Goal: Navigation & Orientation: Find specific page/section

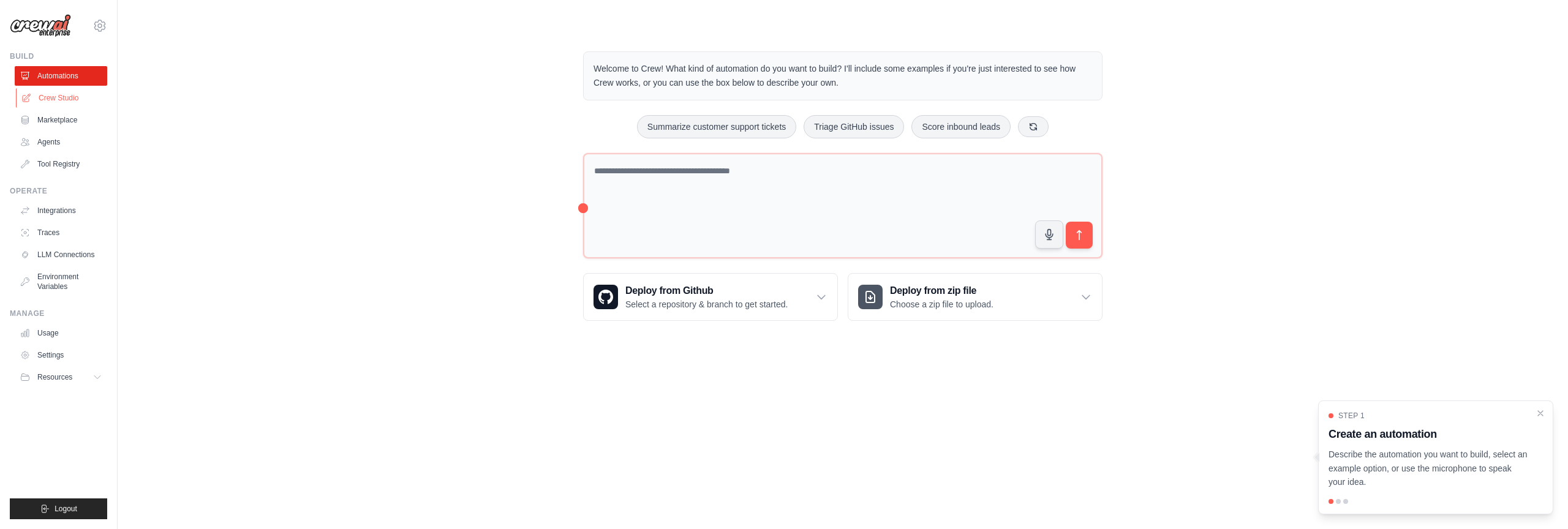
click at [70, 101] on link "Crew Studio" at bounding box center [62, 98] width 92 height 20
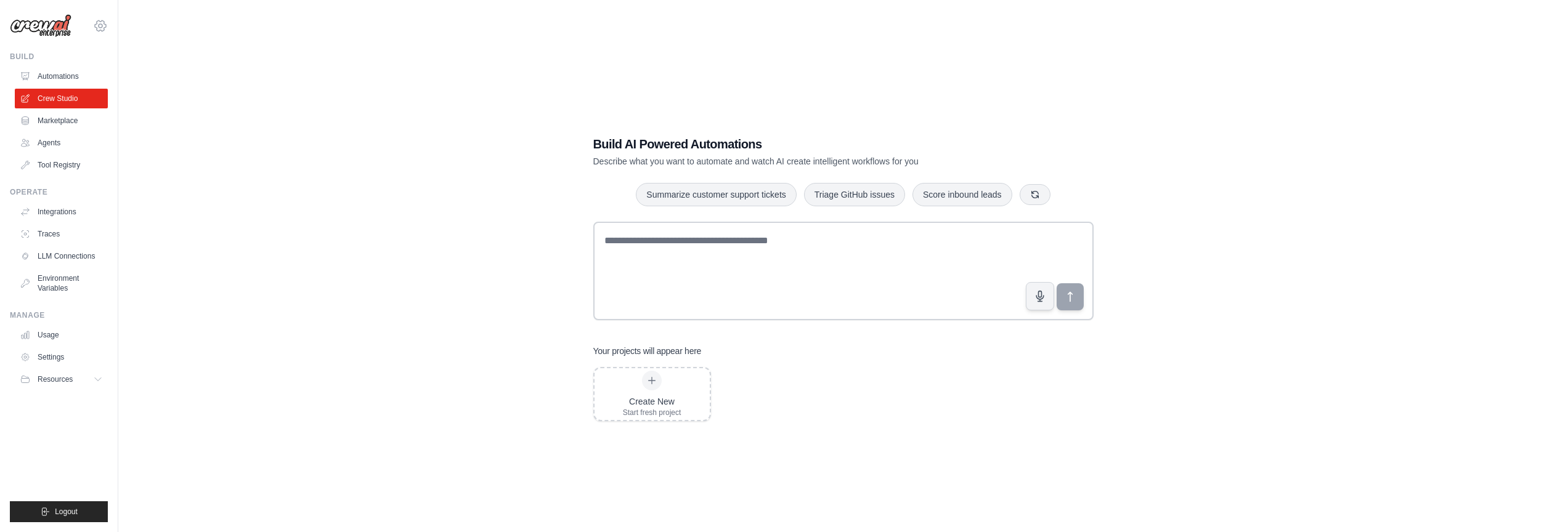
click at [101, 30] on icon at bounding box center [100, 26] width 15 height 15
click at [62, 126] on link "Marketplace" at bounding box center [63, 121] width 93 height 20
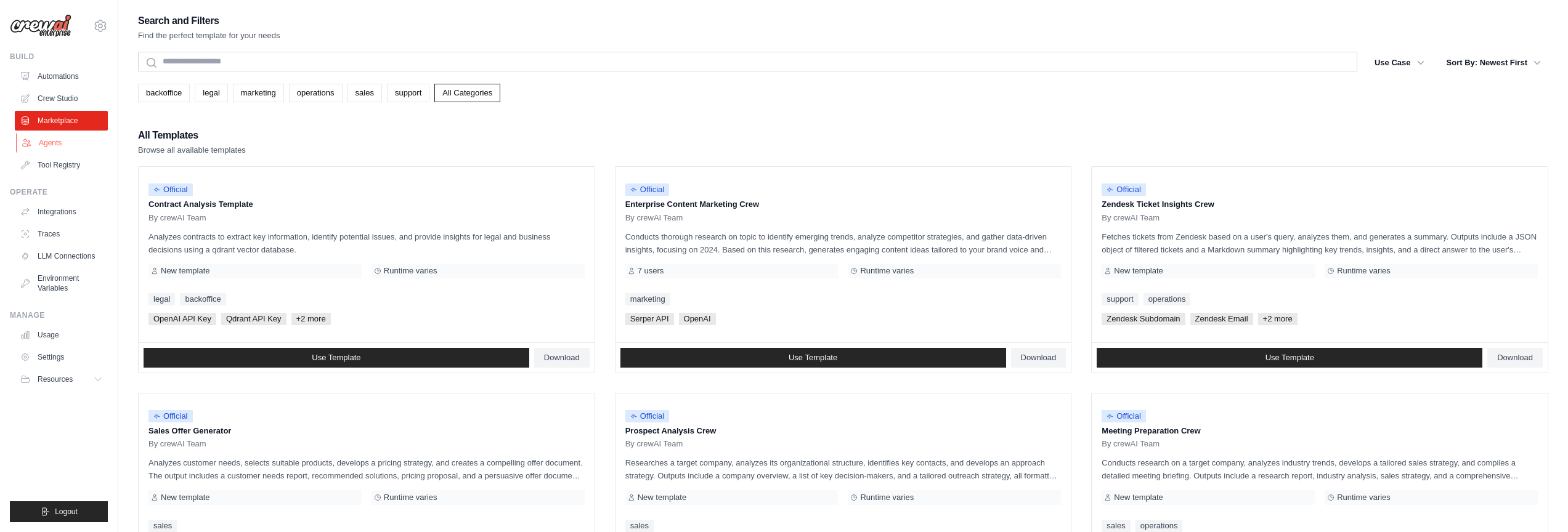
click at [56, 145] on link "Agents" at bounding box center [63, 143] width 93 height 20
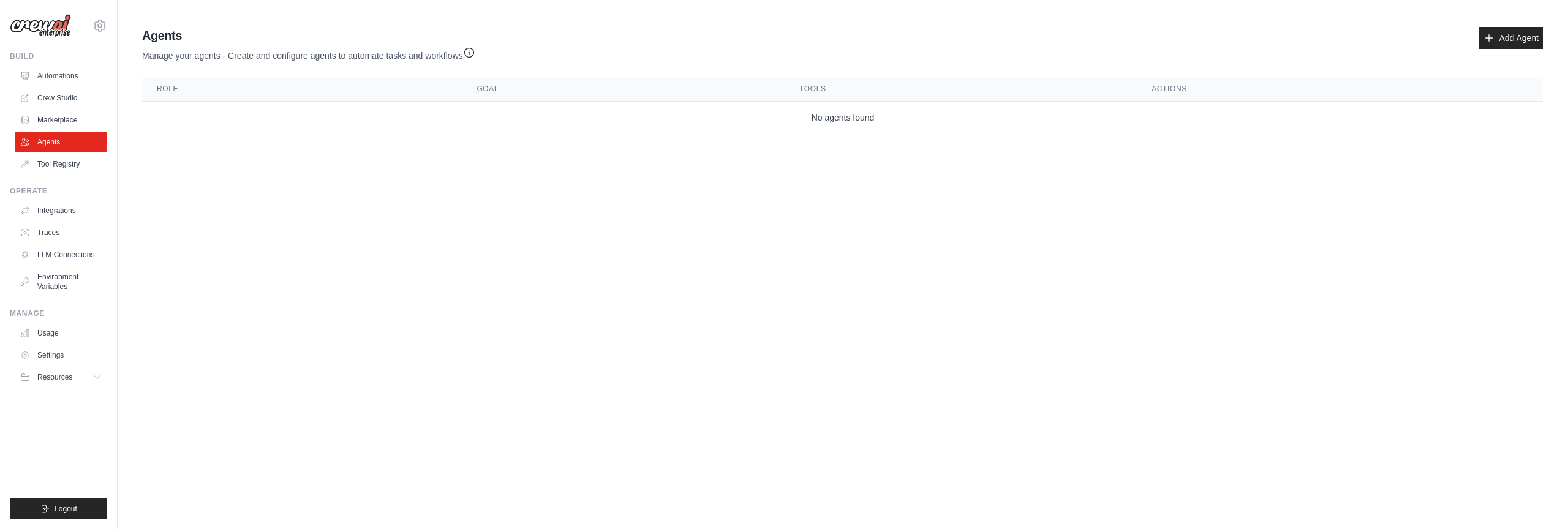
click at [750, 140] on main "Agent Usage Guide To use an agent in your CrewAI project, you can initialize it…" at bounding box center [842, 83] width 1451 height 165
click at [54, 125] on link "Marketplace" at bounding box center [62, 120] width 92 height 20
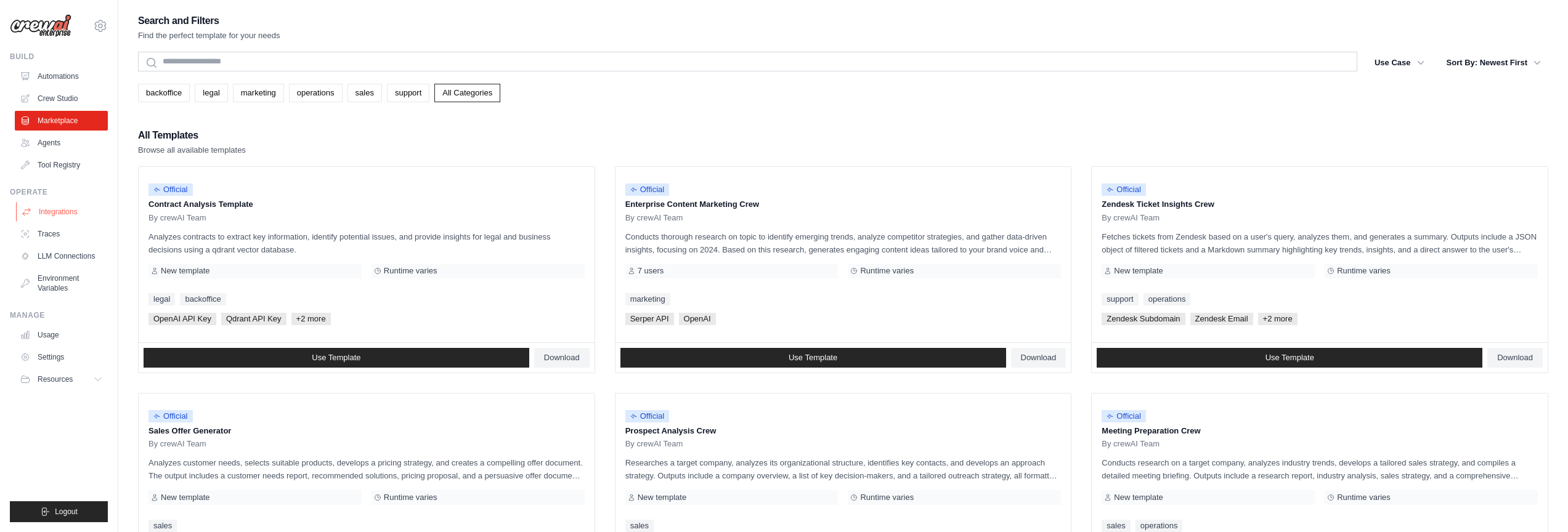
click at [53, 207] on link "Integrations" at bounding box center [63, 212] width 93 height 20
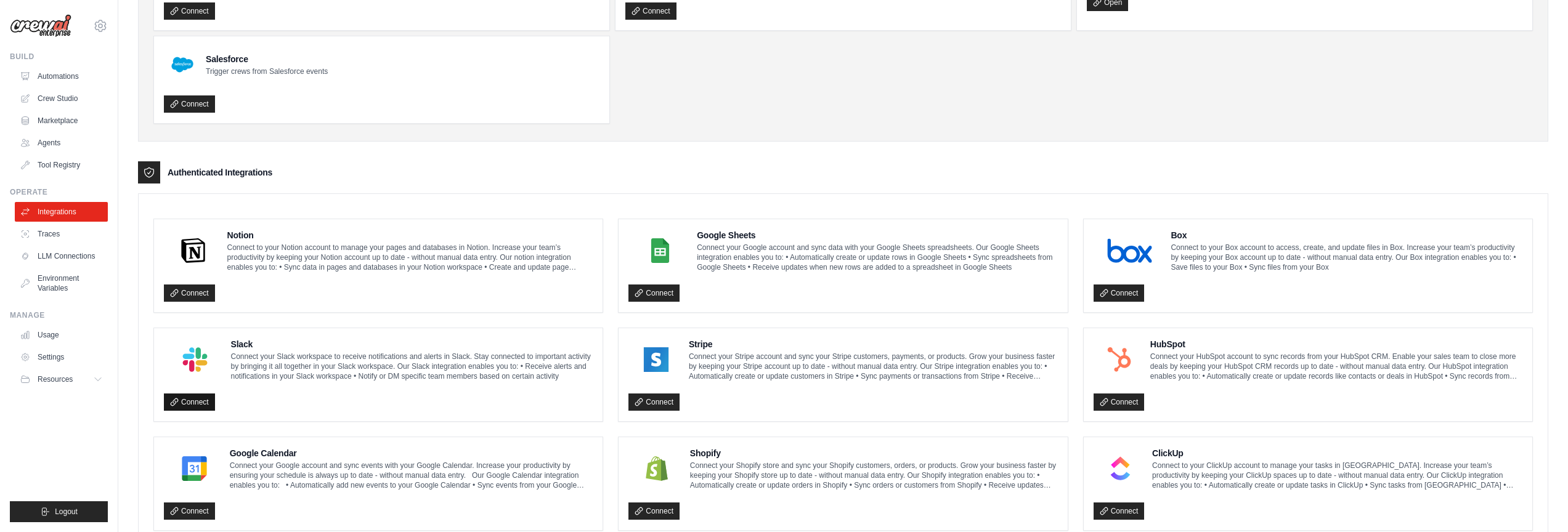
scroll to position [240, 0]
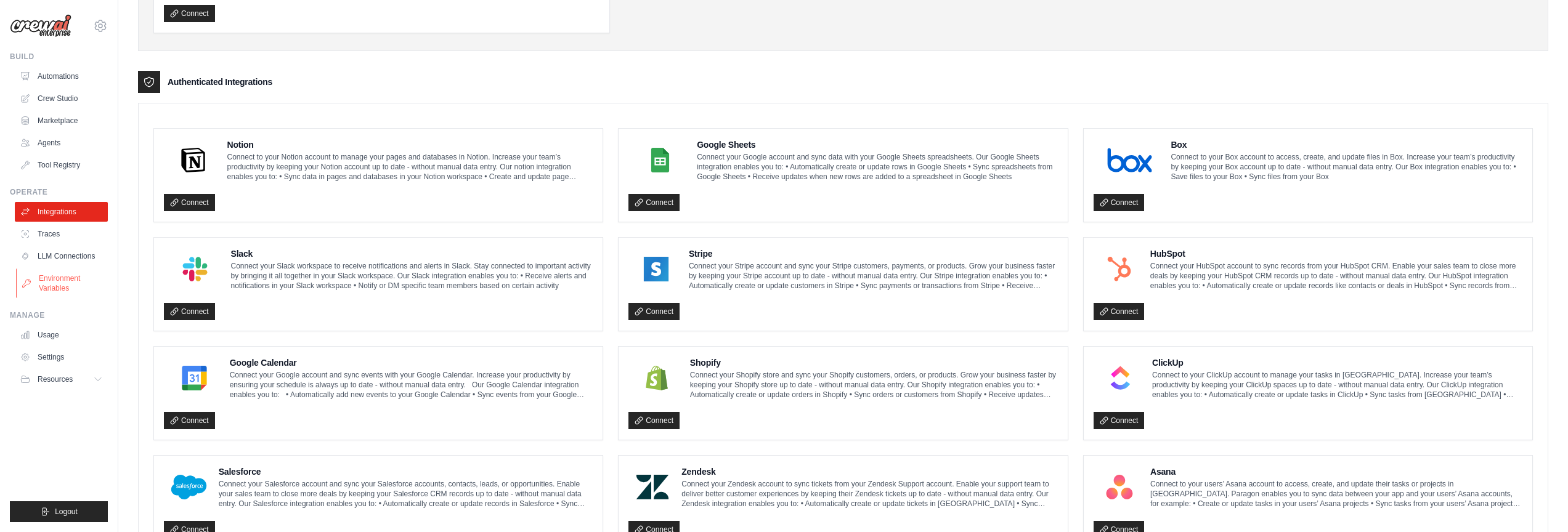
click at [68, 278] on link "Environment Variables" at bounding box center [63, 283] width 93 height 30
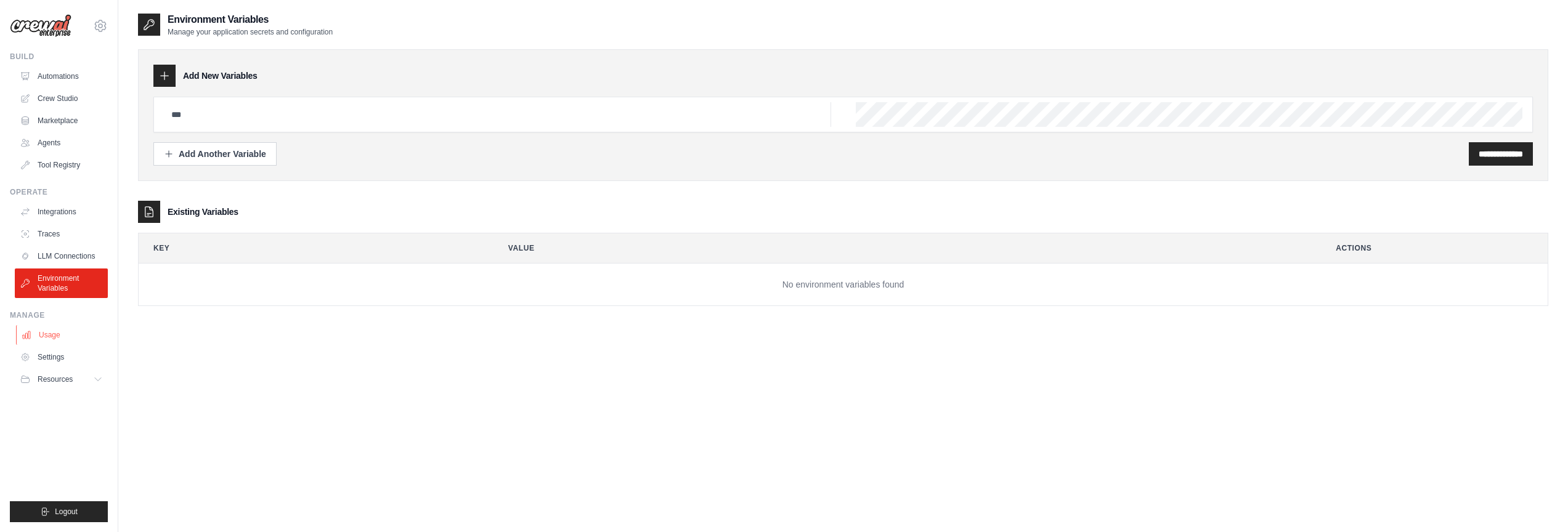
click at [47, 342] on link "Usage" at bounding box center [63, 335] width 93 height 20
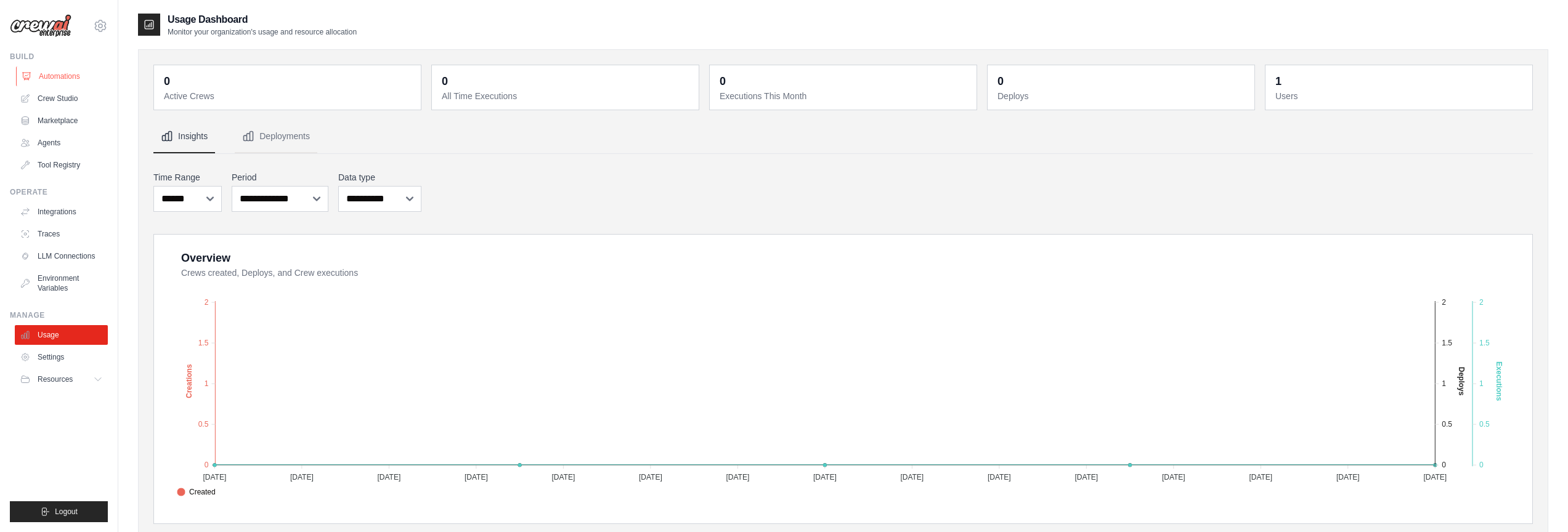
click at [74, 72] on link "Automations" at bounding box center [63, 76] width 93 height 20
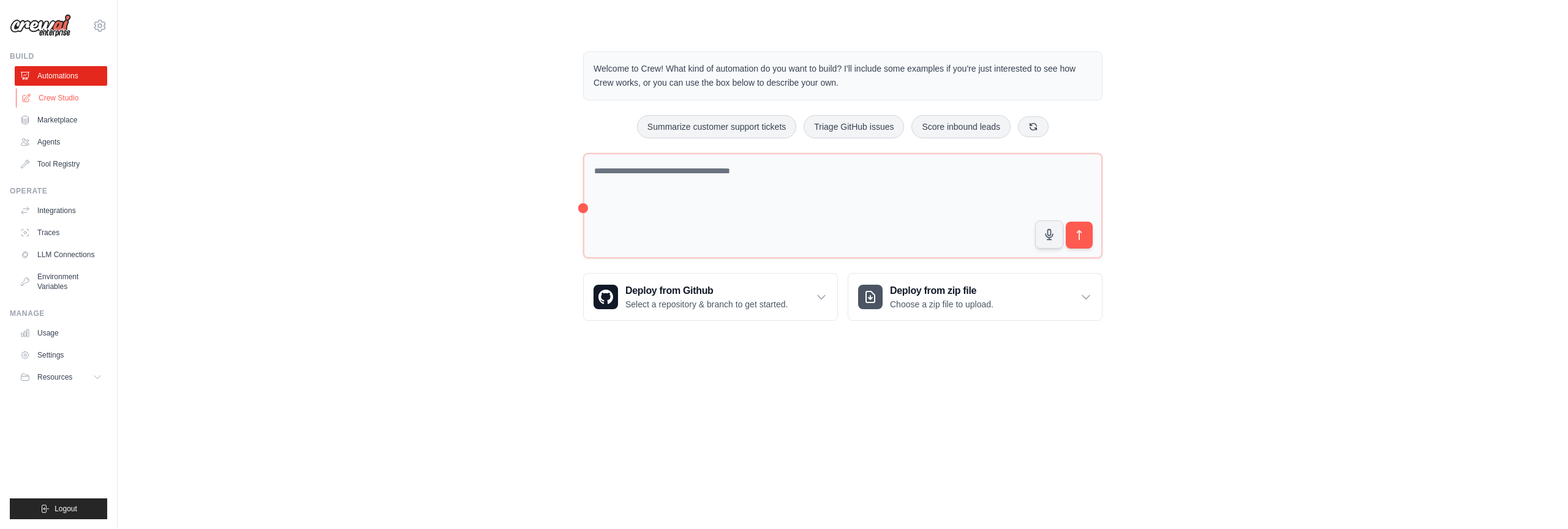
click at [66, 103] on link "Crew Studio" at bounding box center [62, 98] width 92 height 20
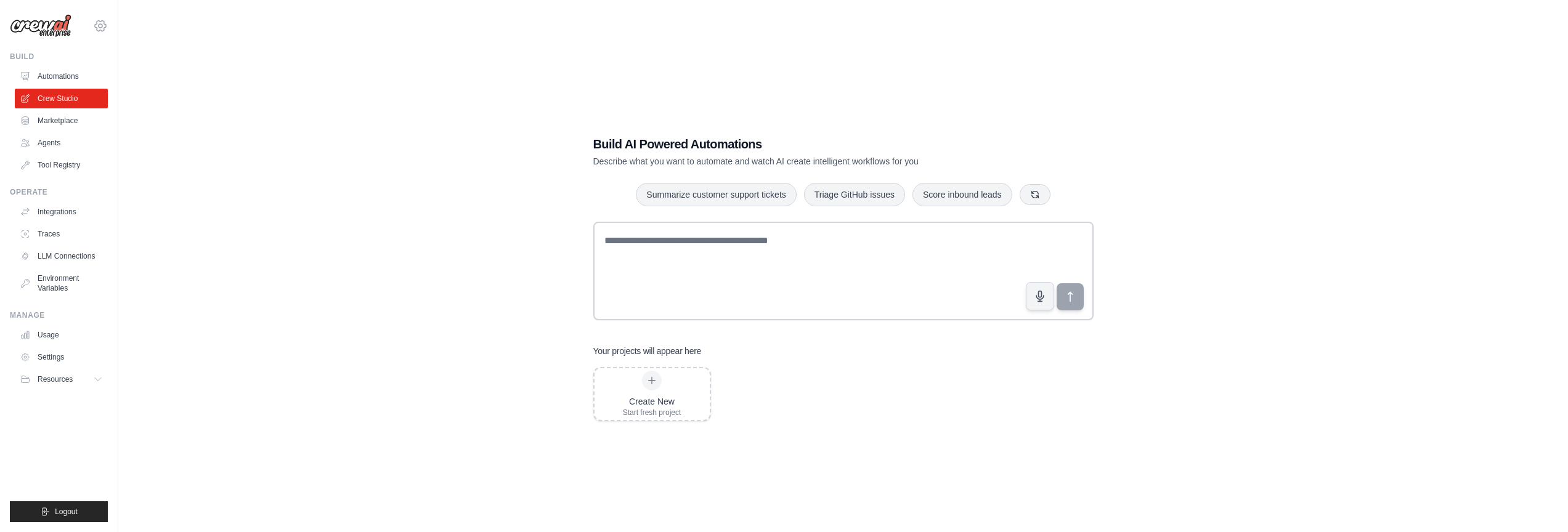
click at [95, 30] on icon at bounding box center [100, 26] width 15 height 15
drag, startPoint x: 197, startPoint y: 198, endPoint x: 160, endPoint y: 207, distance: 38.1
click at [197, 198] on div "Build AI Powered Automations Describe what you want to automate and watch AI cr…" at bounding box center [843, 278] width 1411 height 532
click at [87, 258] on link "LLM Connections" at bounding box center [63, 257] width 93 height 20
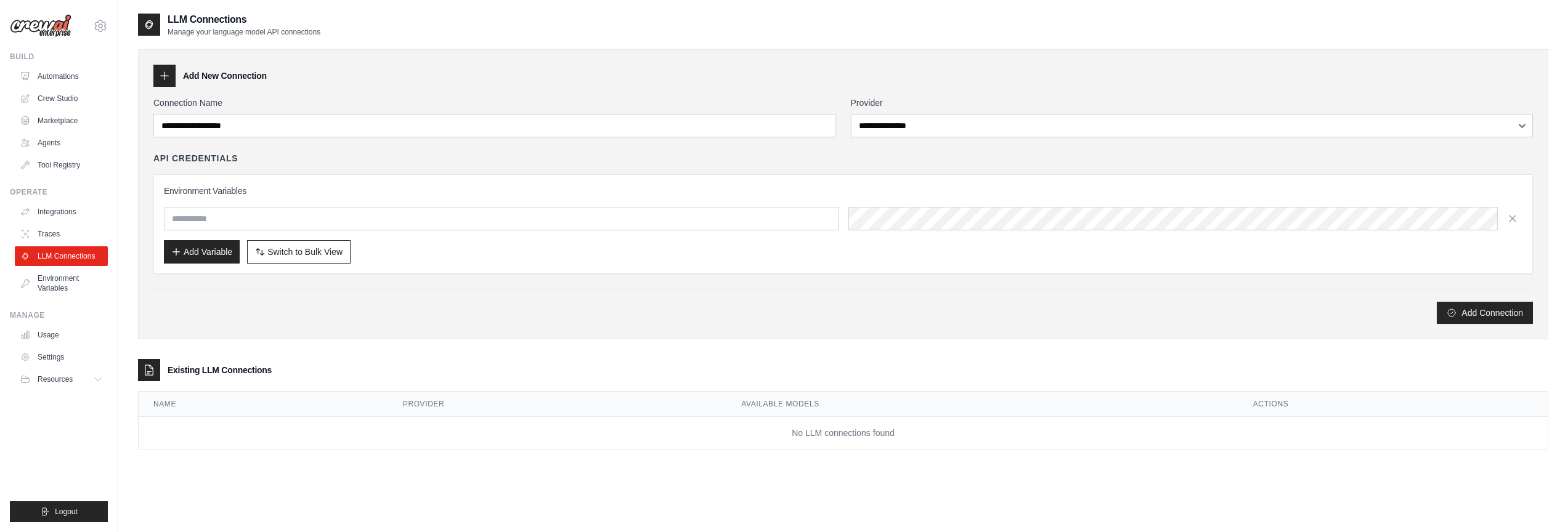
click at [64, 30] on img at bounding box center [40, 26] width 62 height 23
click at [98, 29] on icon at bounding box center [100, 26] width 15 height 15
click at [62, 88] on link "Settings" at bounding box center [100, 83] width 108 height 22
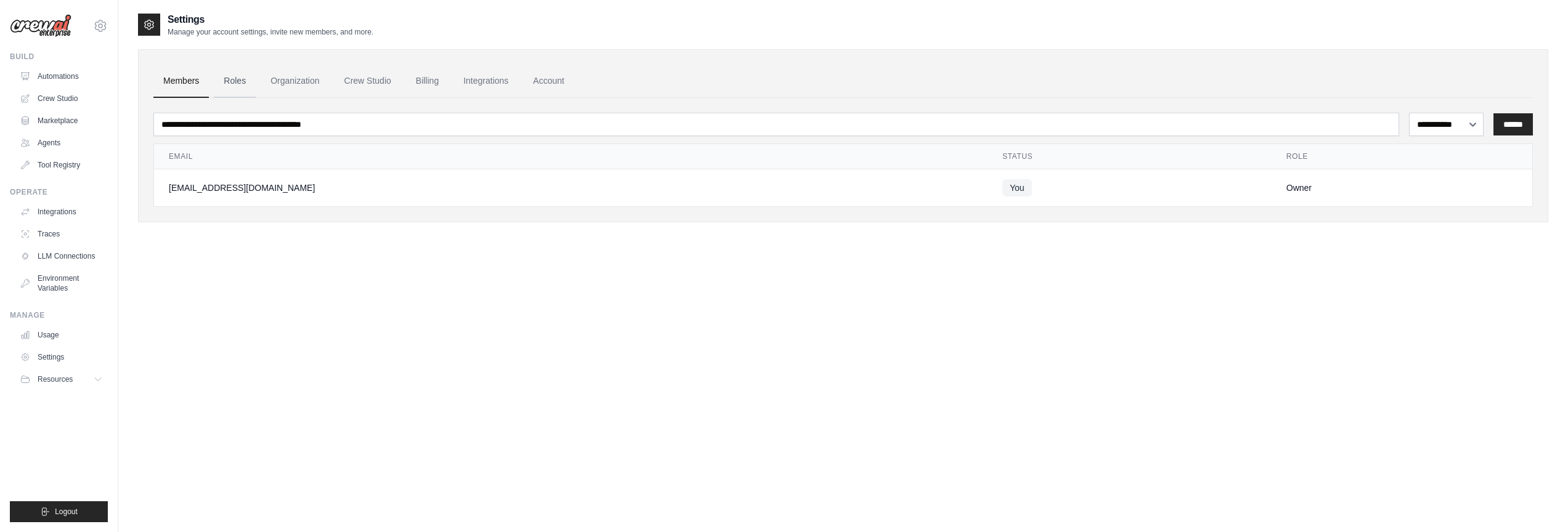
click at [244, 89] on link "Roles" at bounding box center [234, 80] width 42 height 33
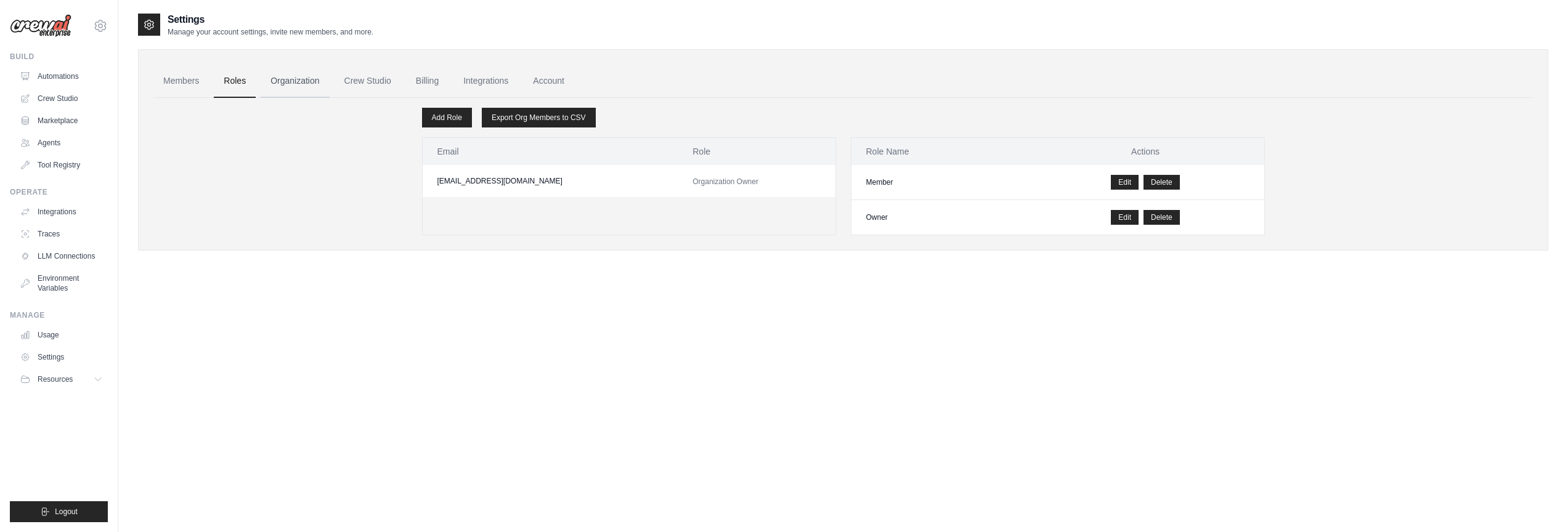
click at [278, 83] on link "Organization" at bounding box center [294, 80] width 68 height 33
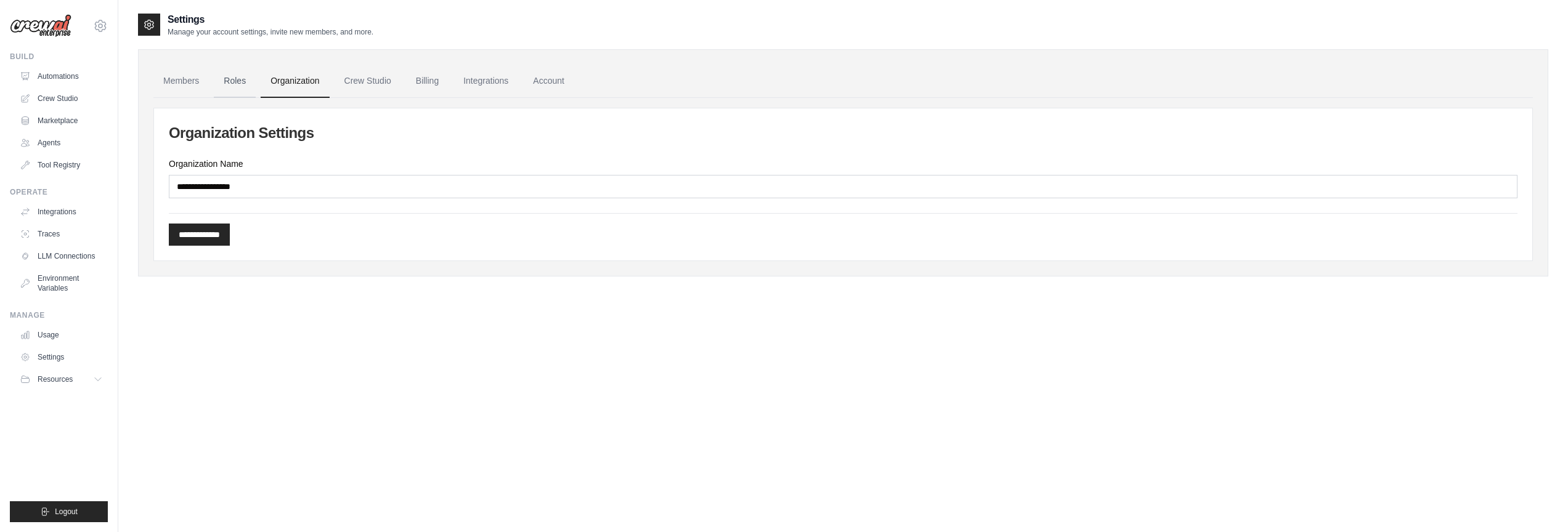
click at [244, 80] on link "Roles" at bounding box center [234, 80] width 42 height 33
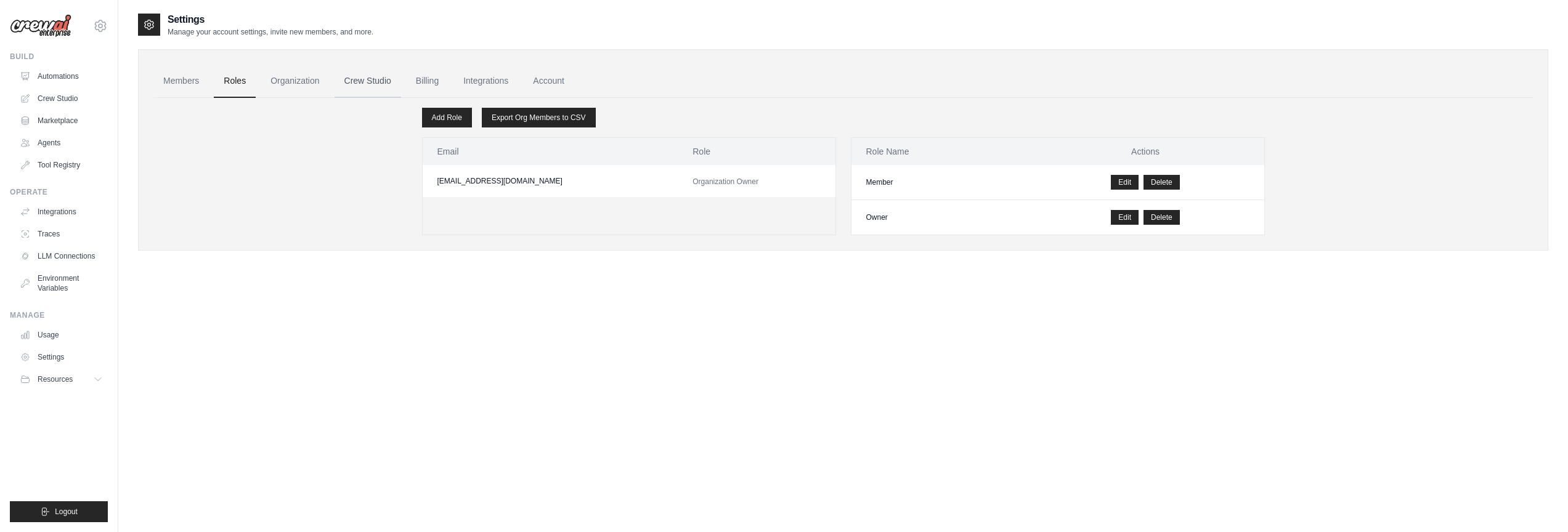
click at [384, 73] on link "Crew Studio" at bounding box center [368, 80] width 66 height 33
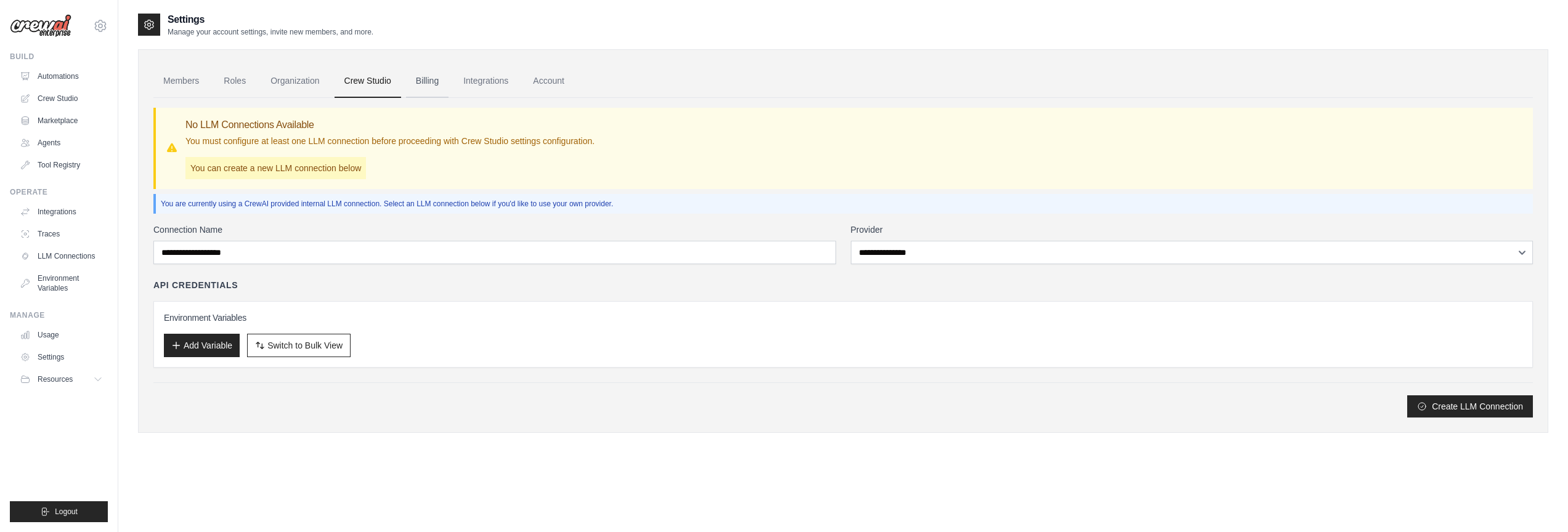
click at [435, 80] on link "Billing" at bounding box center [428, 80] width 43 height 33
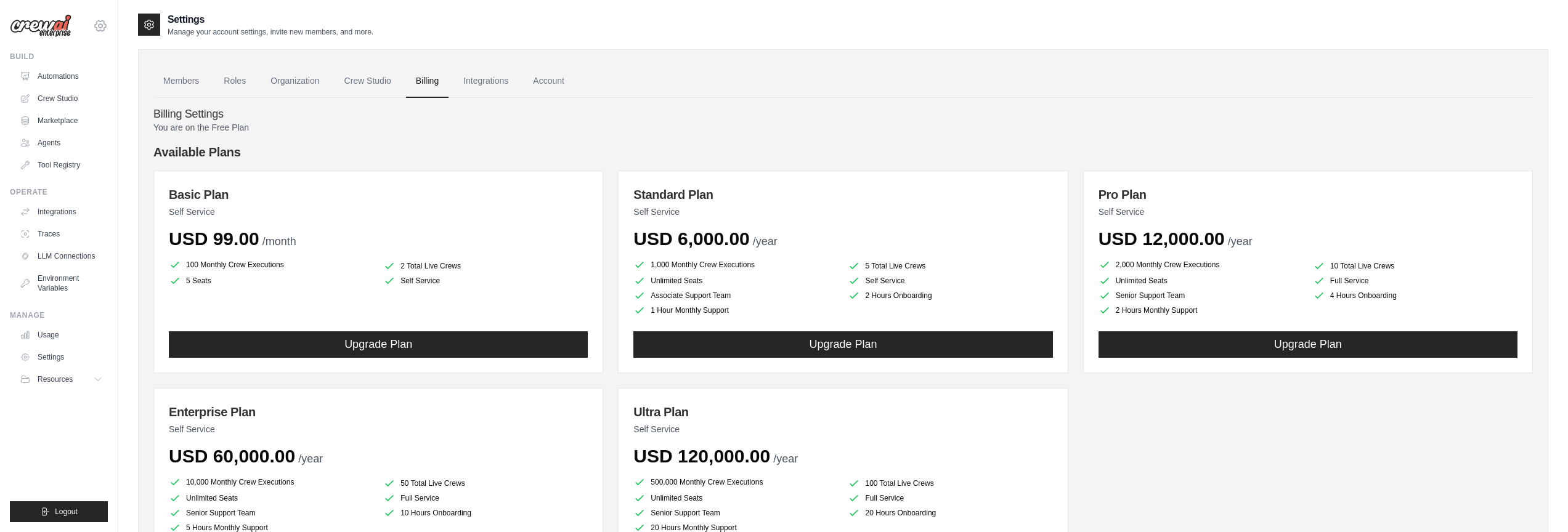
click at [96, 30] on icon at bounding box center [100, 26] width 15 height 15
click at [525, 71] on ul "Members Roles Organization Crew Studio Billing Integrations Account" at bounding box center [843, 80] width 1379 height 33
click at [544, 79] on link "Account" at bounding box center [548, 80] width 51 height 33
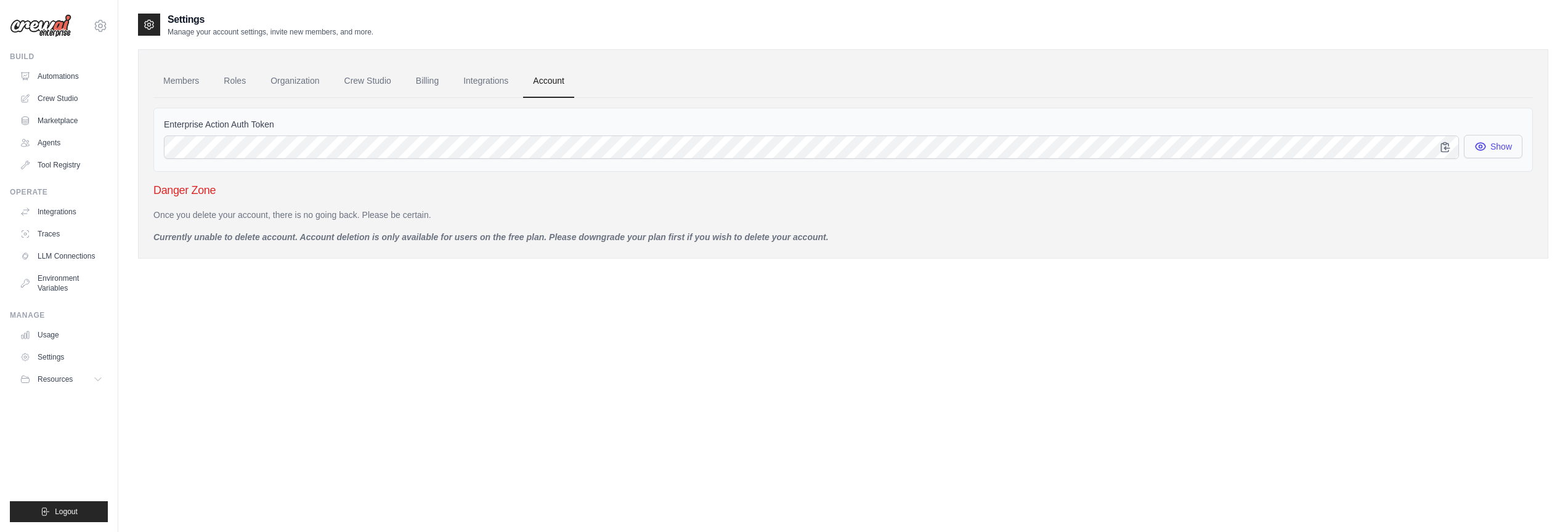
click at [1495, 150] on button "Show" at bounding box center [1492, 147] width 58 height 23
click at [496, 75] on link "Integrations" at bounding box center [486, 80] width 64 height 33
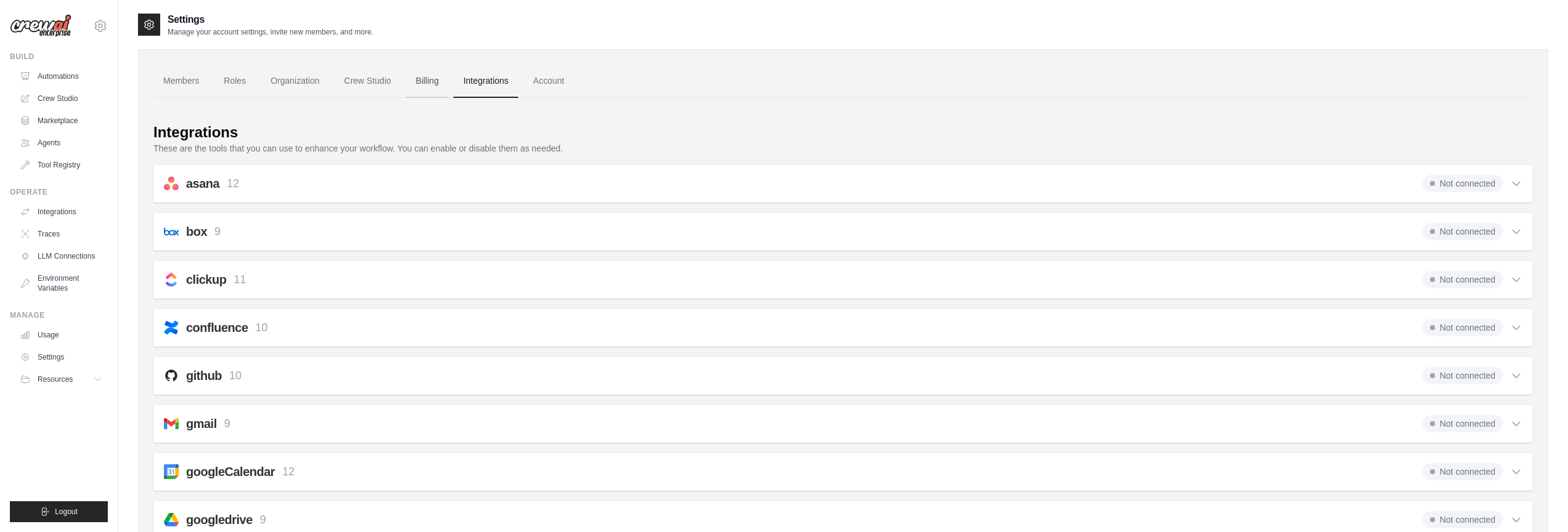
click at [436, 80] on link "Billing" at bounding box center [428, 80] width 43 height 33
click at [343, 87] on link "Crew Studio" at bounding box center [368, 80] width 66 height 33
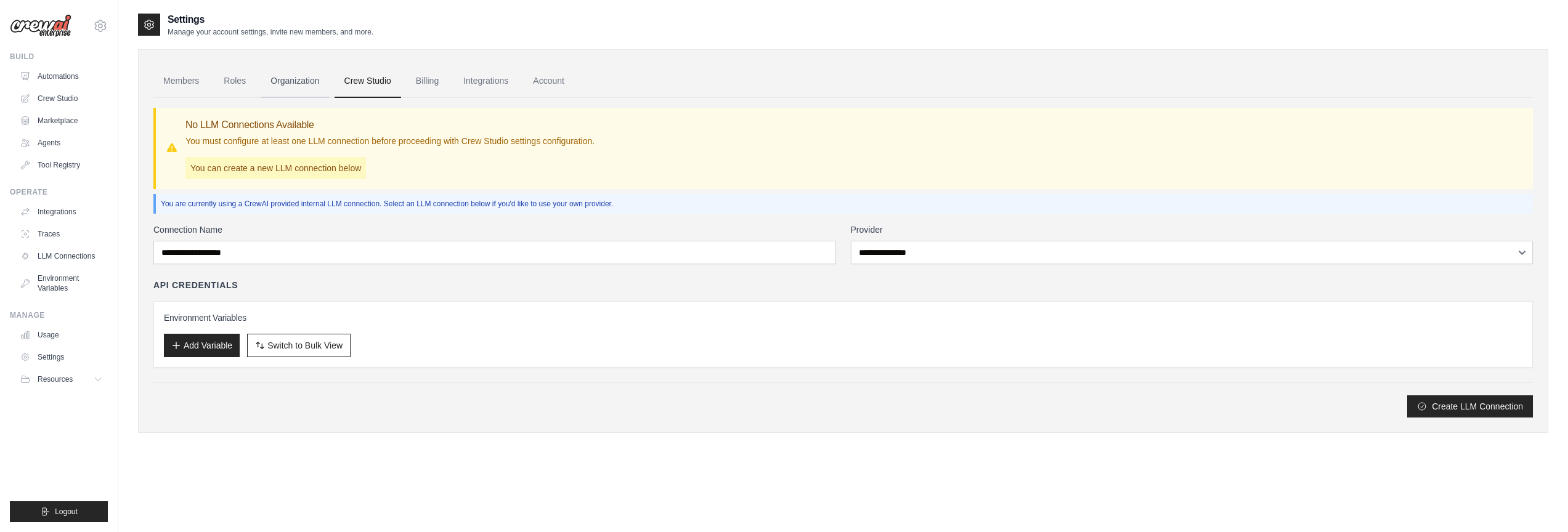
click at [289, 79] on link "Organization" at bounding box center [294, 80] width 68 height 33
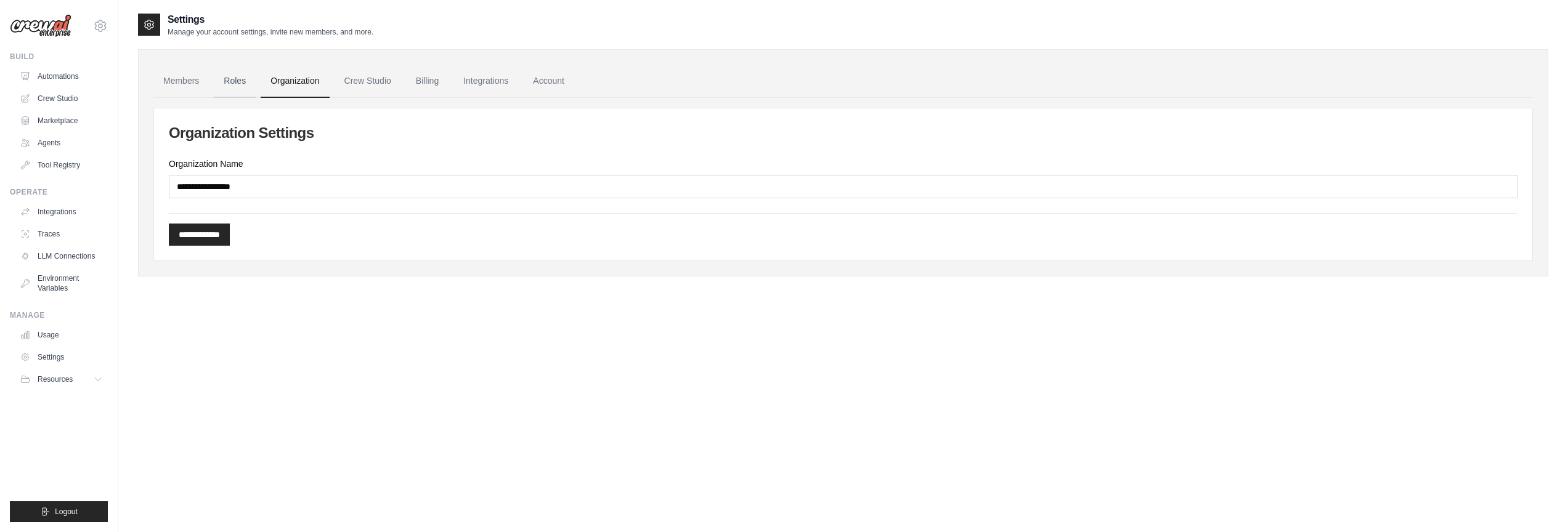
click at [239, 78] on link "Roles" at bounding box center [234, 80] width 42 height 33
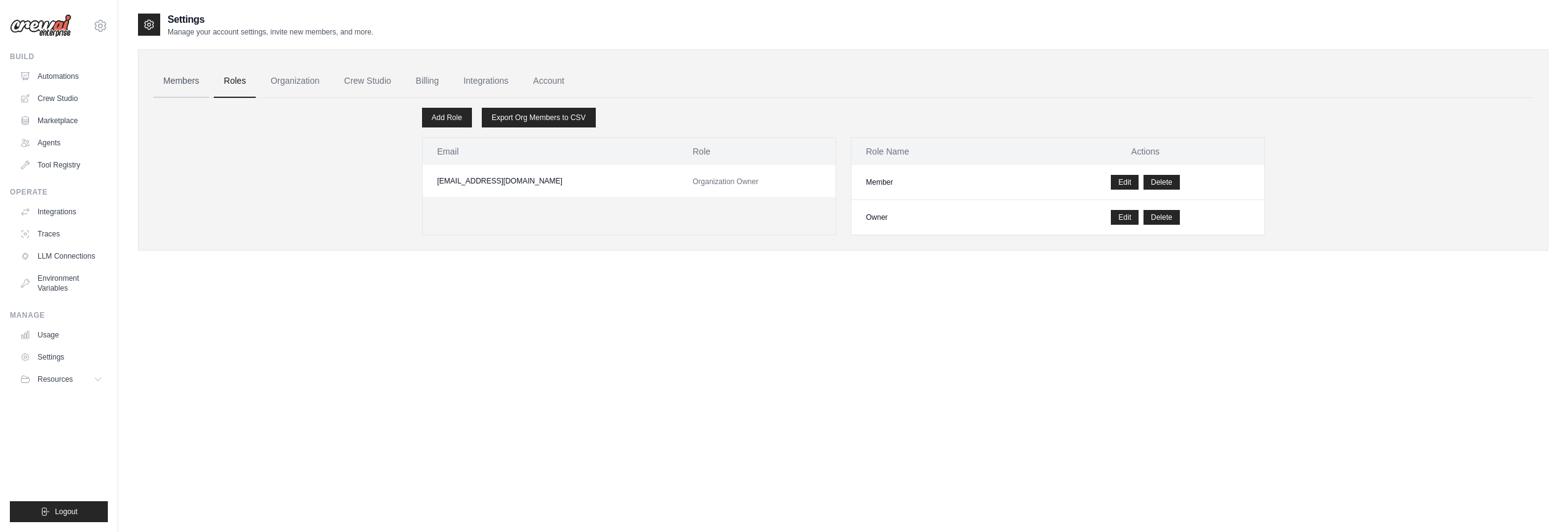
click at [189, 82] on link "Members" at bounding box center [181, 80] width 55 height 33
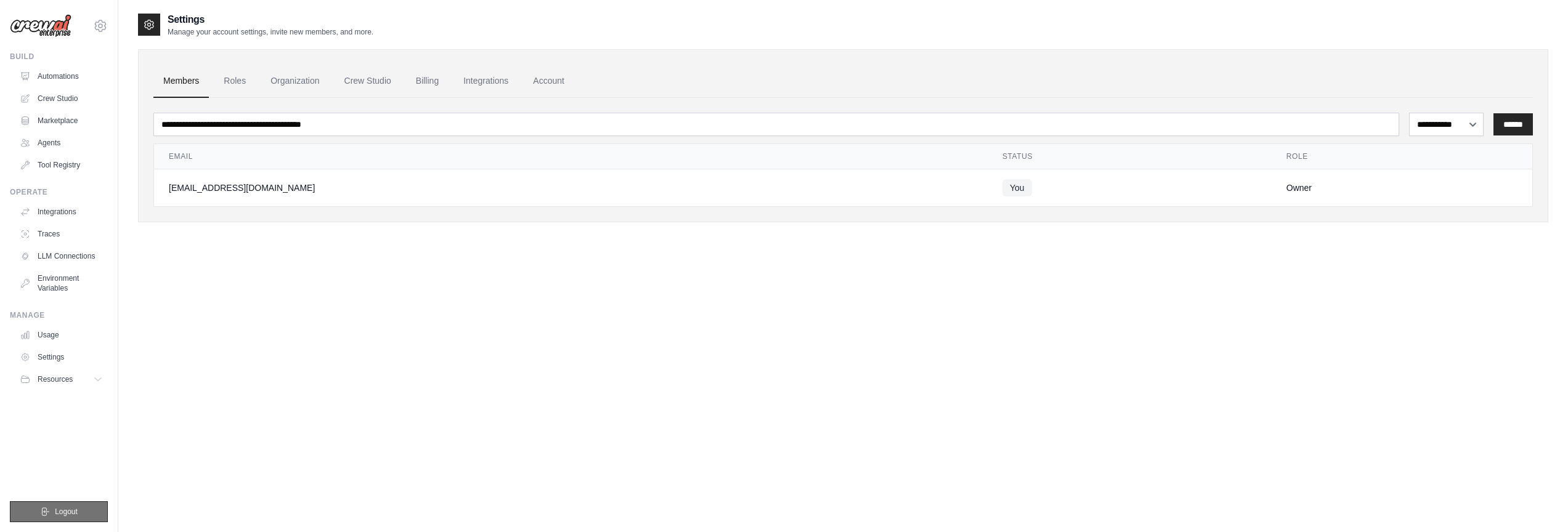
click at [48, 513] on icon "submit" at bounding box center [45, 511] width 10 height 10
